Goal: Find specific page/section: Find specific page/section

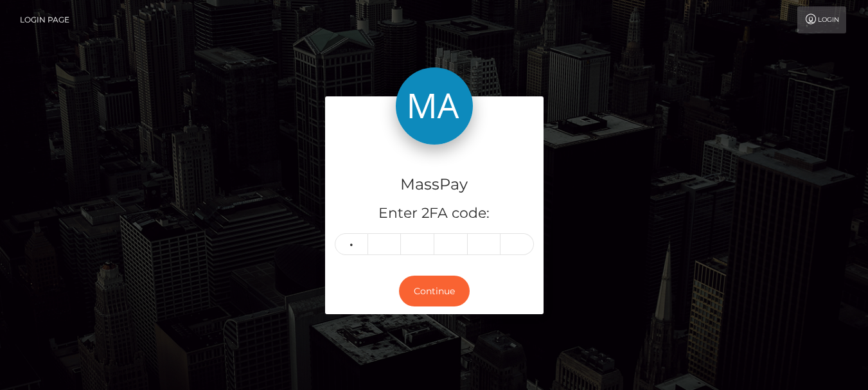
type input "0"
type input "3"
type input "6"
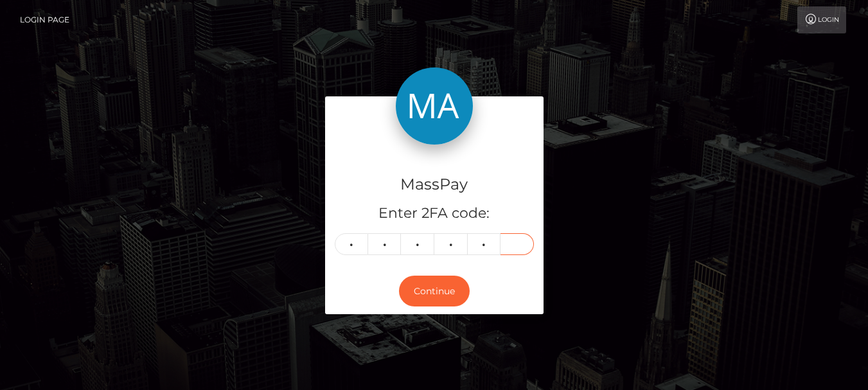
type input "7"
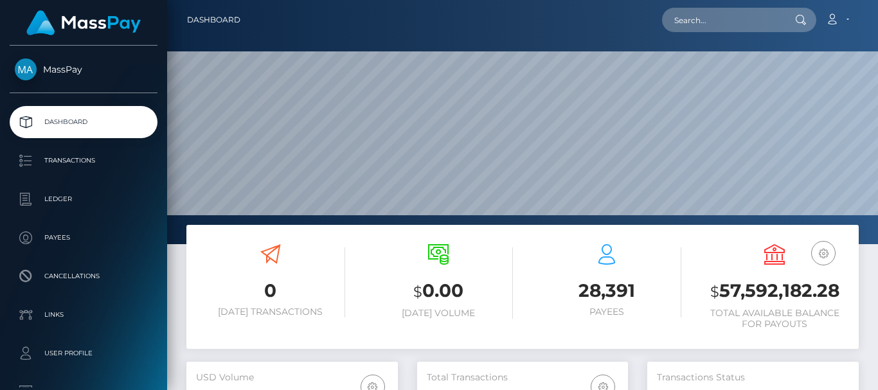
scroll to position [228, 211]
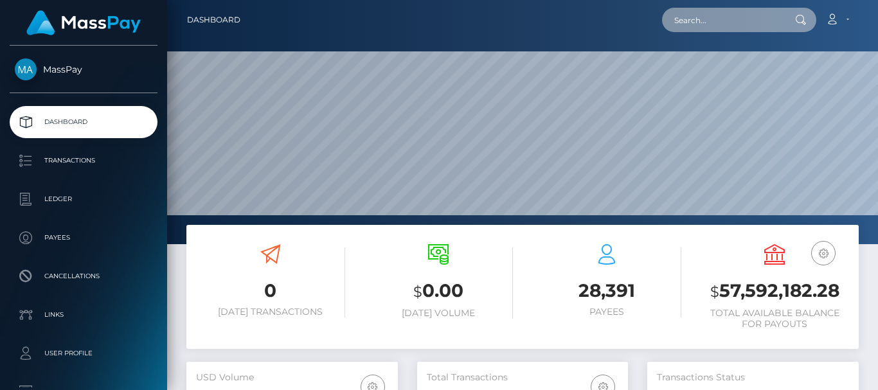
click at [726, 21] on input "text" at bounding box center [722, 20] width 121 height 24
paste input "vasilikiatma@gmail.com"
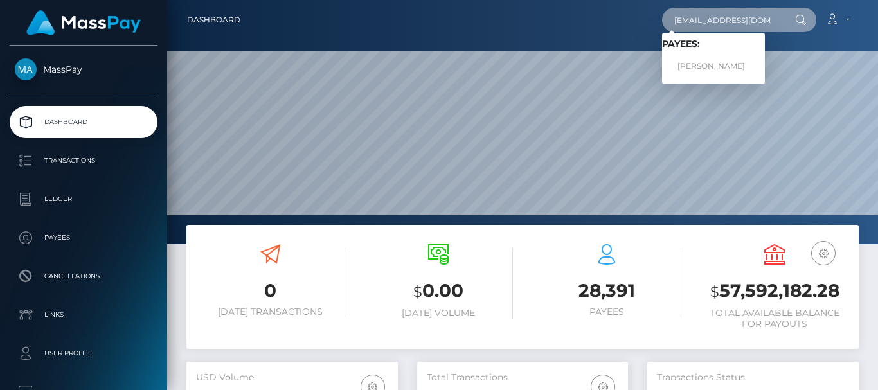
type input "vasilikiatma@gmail.com"
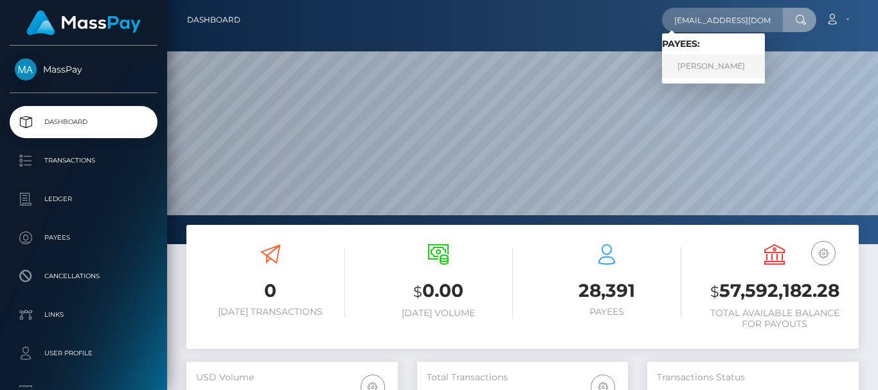
click at [720, 61] on link "Vasiliki Atmatzidou" at bounding box center [713, 67] width 103 height 24
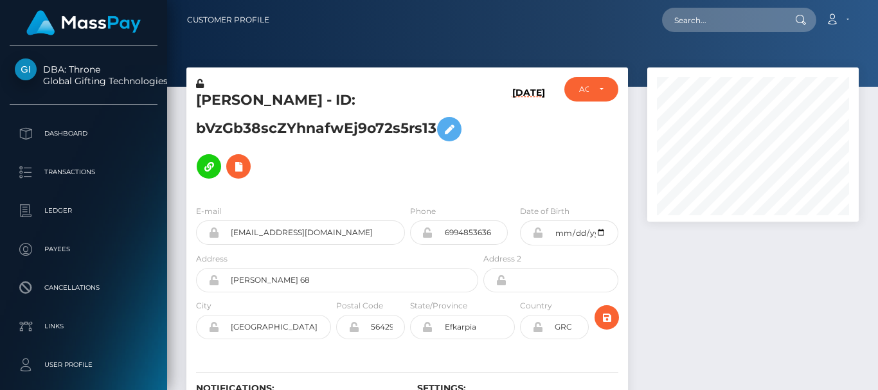
scroll to position [154, 211]
click at [686, 258] on div at bounding box center [752, 261] width 231 height 388
click at [703, 345] on div at bounding box center [752, 261] width 231 height 388
click at [700, 274] on div at bounding box center [752, 261] width 231 height 388
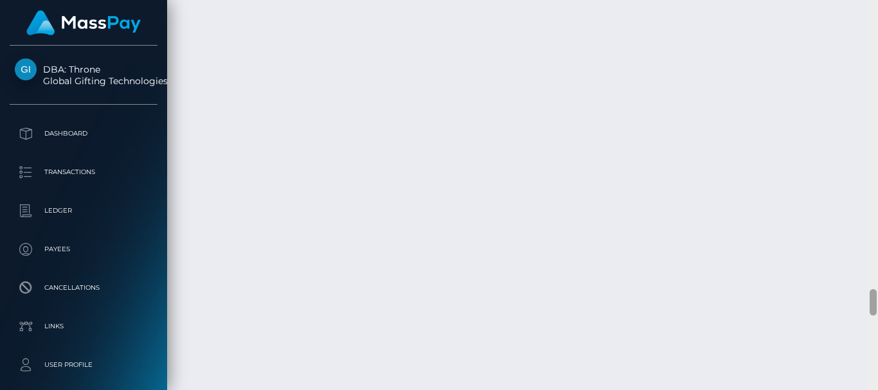
scroll to position [4574, 0]
drag, startPoint x: 877, startPoint y: 301, endPoint x: 866, endPoint y: 299, distance: 11.1
click at [866, 299] on div "Customer Profile Loading... Loading..." at bounding box center [522, 195] width 711 height 390
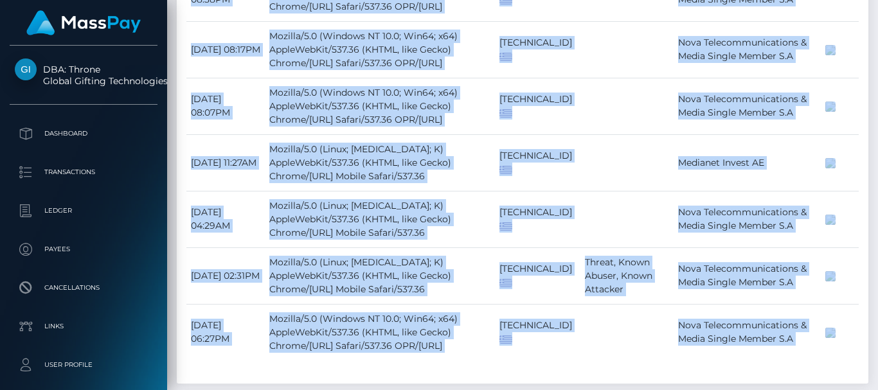
drag, startPoint x: 870, startPoint y: 327, endPoint x: 873, endPoint y: 207, distance: 120.2
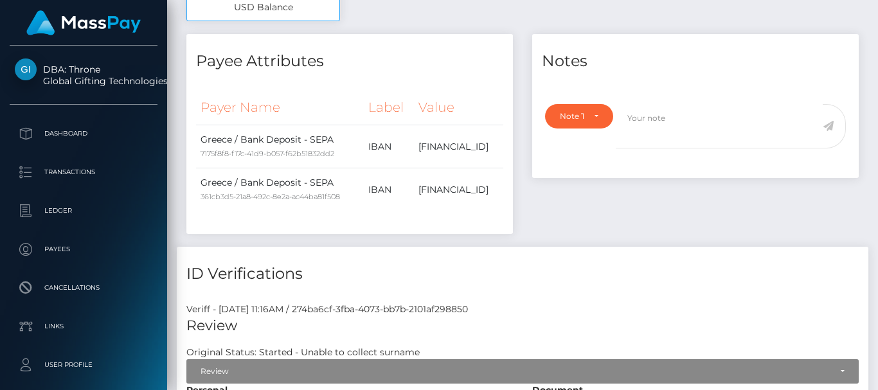
drag, startPoint x: 873, startPoint y: 207, endPoint x: 869, endPoint y: 47, distance: 160.1
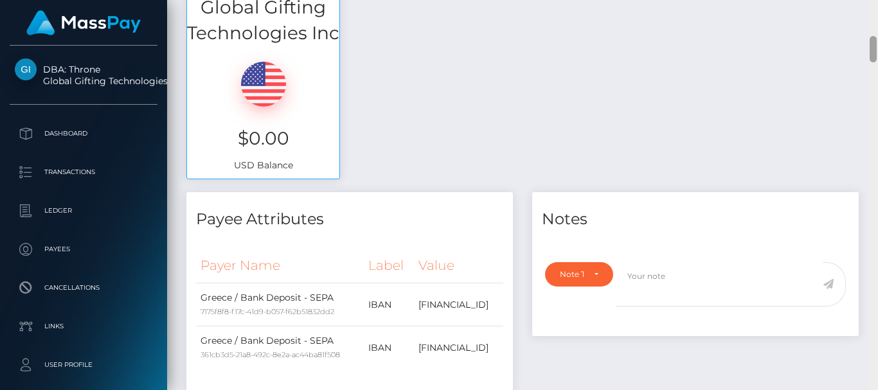
scroll to position [0, 0]
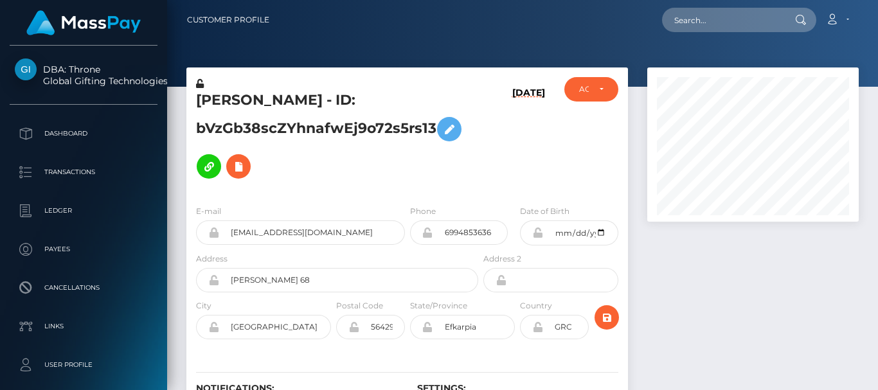
drag, startPoint x: 875, startPoint y: 48, endPoint x: 868, endPoint y: -51, distance: 99.2
click at [868, 0] on html "DBA: Throne Global Gifting Technologies Inc Dashboard Transactions Ledger Payee…" at bounding box center [439, 195] width 878 height 390
drag, startPoint x: 199, startPoint y: 101, endPoint x: 248, endPoint y: 89, distance: 50.2
click at [248, 89] on div "Vasiliki Atmatzidou - ID: bVzGb38scZYhnafwEj9o72s5rs13" at bounding box center [333, 136] width 294 height 118
click at [199, 102] on h5 "Vasiliki Atmatzidou - ID: bVzGb38scZYhnafwEj9o72s5rs13" at bounding box center [333, 138] width 275 height 94
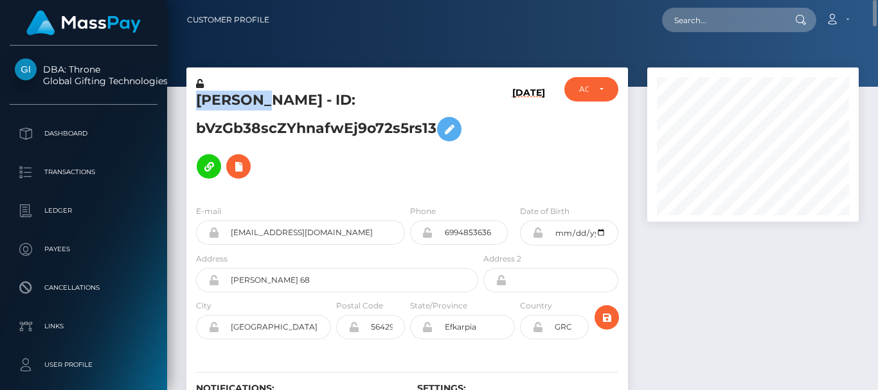
drag, startPoint x: 199, startPoint y: 102, endPoint x: 250, endPoint y: 96, distance: 51.1
click at [250, 96] on h5 "Vasiliki Atmatzidou - ID: bVzGb38scZYhnafwEj9o72s5rs13" at bounding box center [333, 138] width 275 height 94
copy h5 "Vasiliki"
click at [305, 49] on div at bounding box center [522, 43] width 711 height 87
